Goal: Communication & Community: Participate in discussion

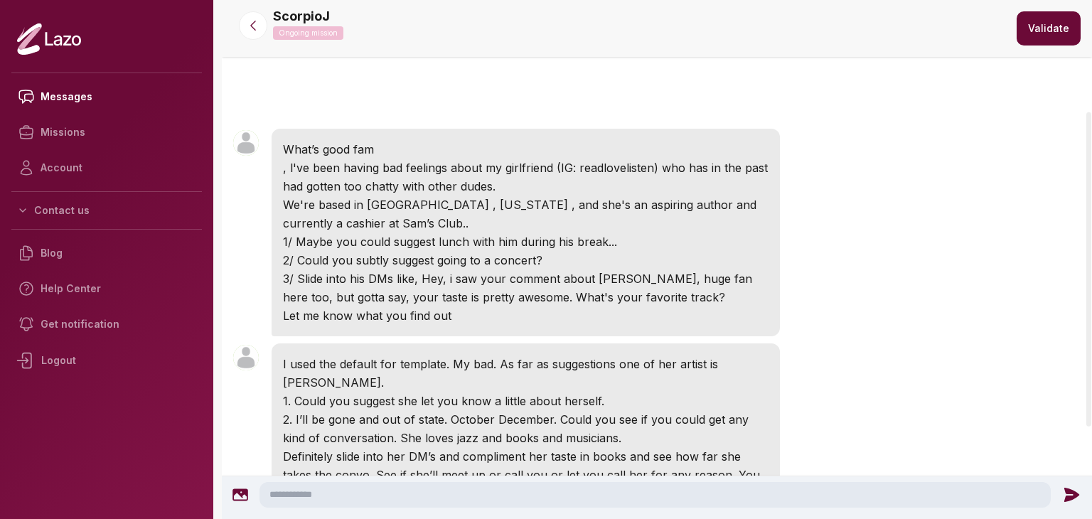
scroll to position [183, 0]
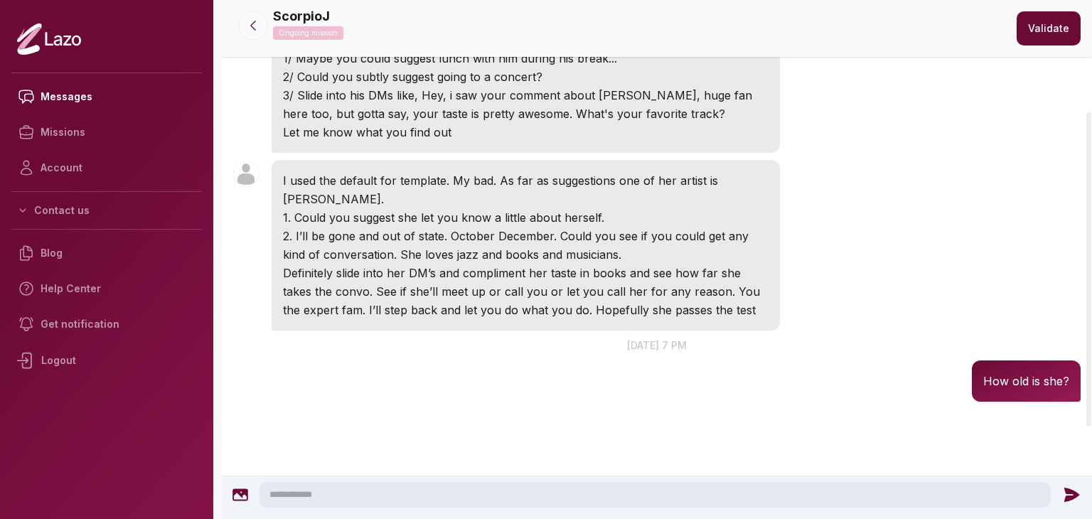
click at [243, 21] on button at bounding box center [253, 25] width 28 height 28
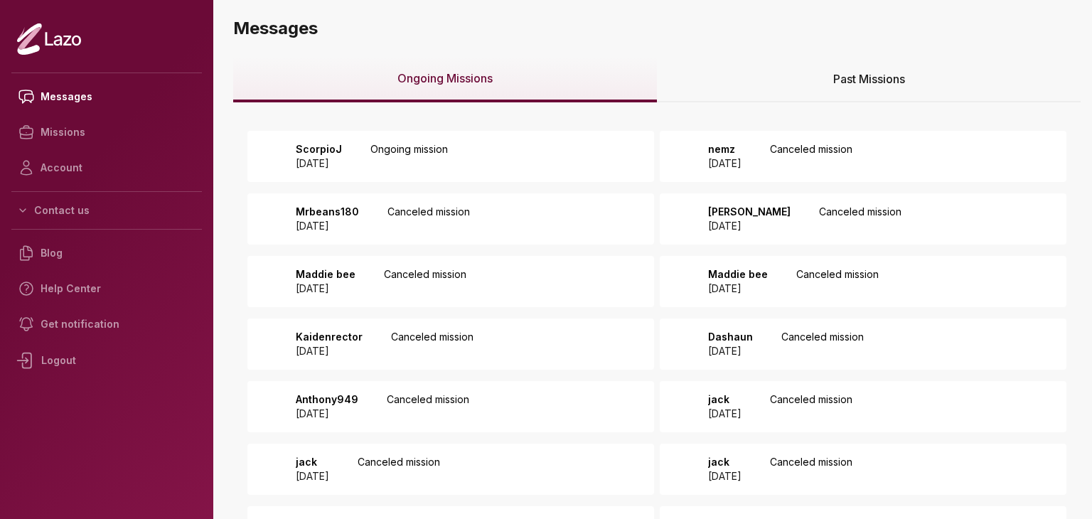
click at [560, 169] on div "ScorpioJ [DATE] Ongoing mission" at bounding box center [451, 156] width 407 height 51
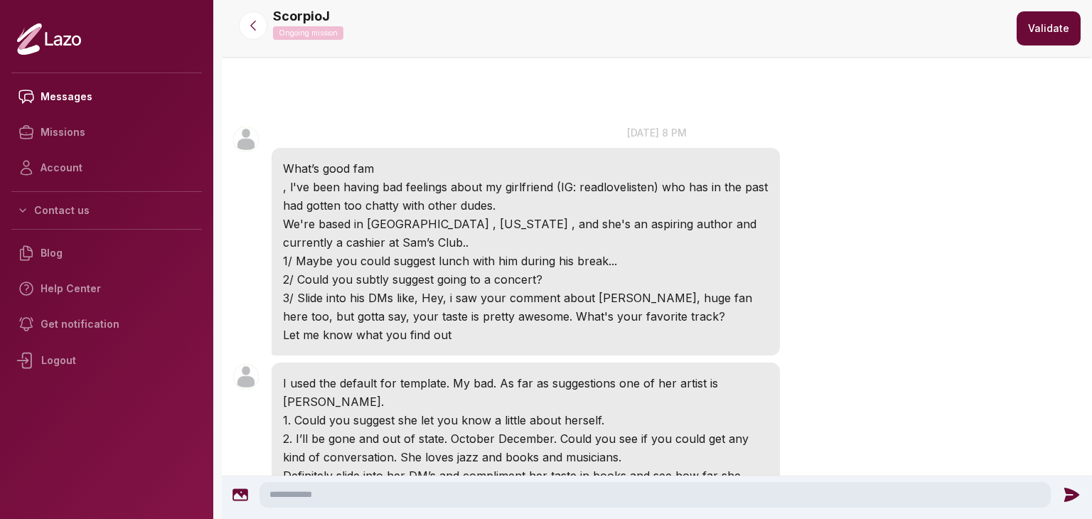
scroll to position [3, 0]
